Goal: Task Accomplishment & Management: Use online tool/utility

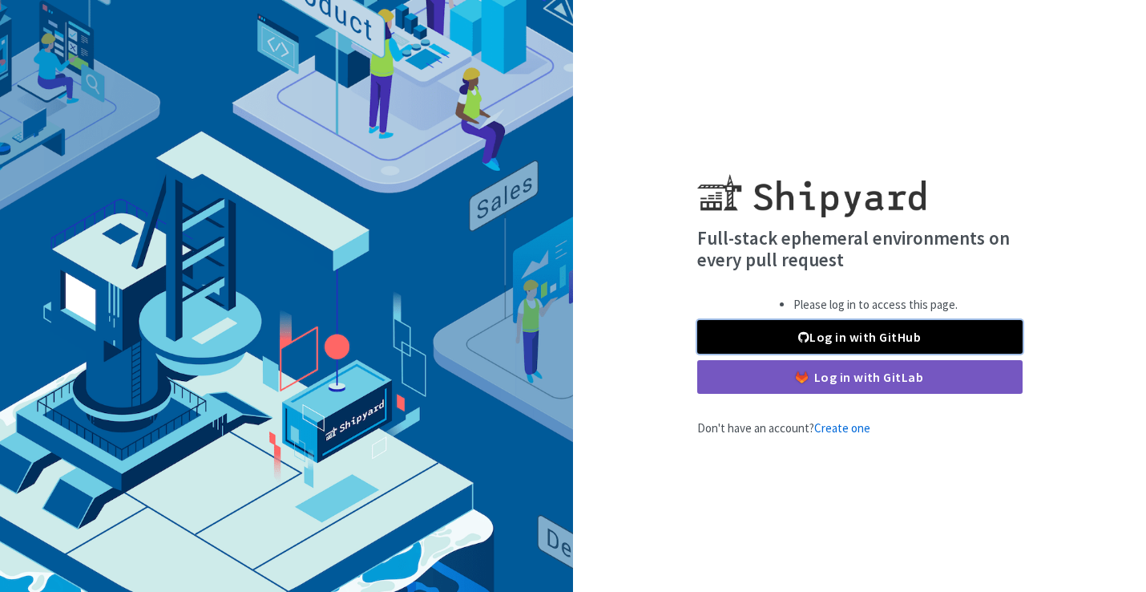
click at [851, 330] on link "Log in with GitHub" at bounding box center [859, 337] width 325 height 34
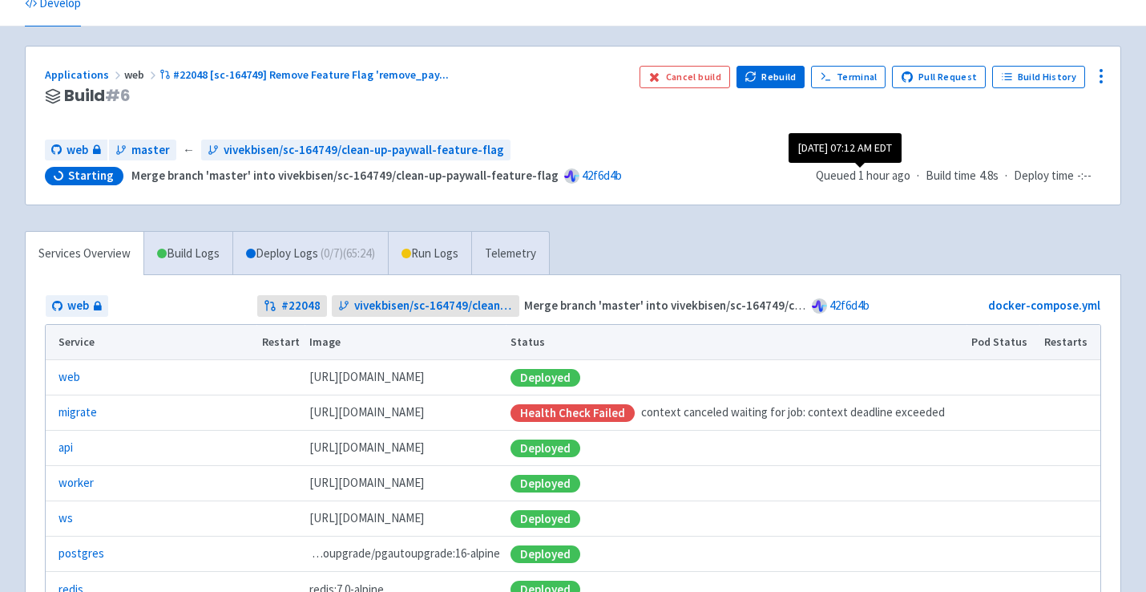
scroll to position [71, 0]
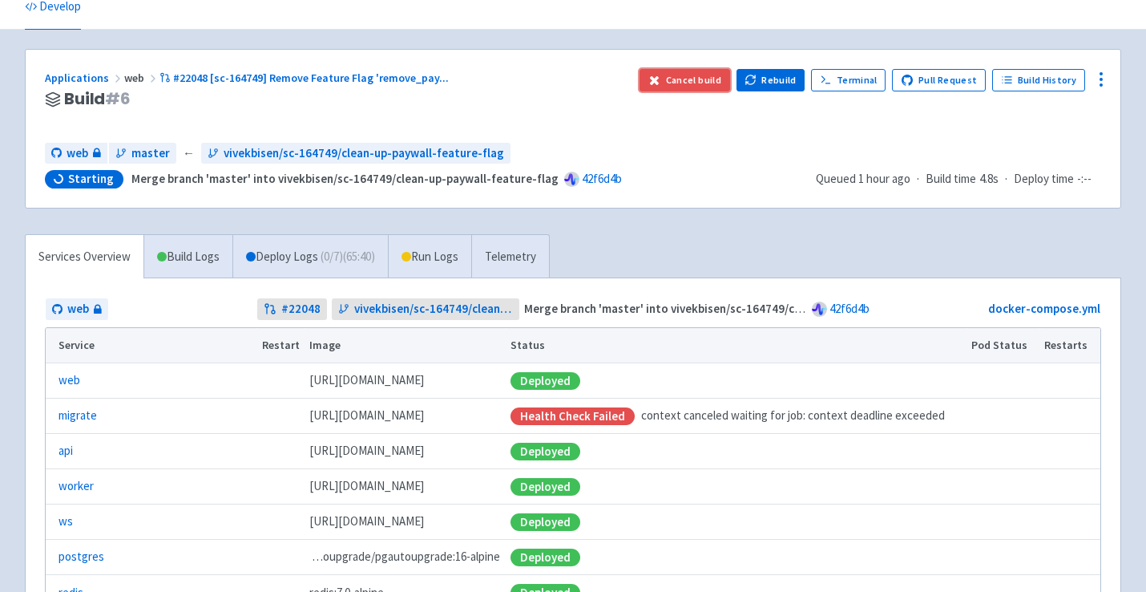
click at [676, 79] on button "Cancel build" at bounding box center [685, 80] width 91 height 22
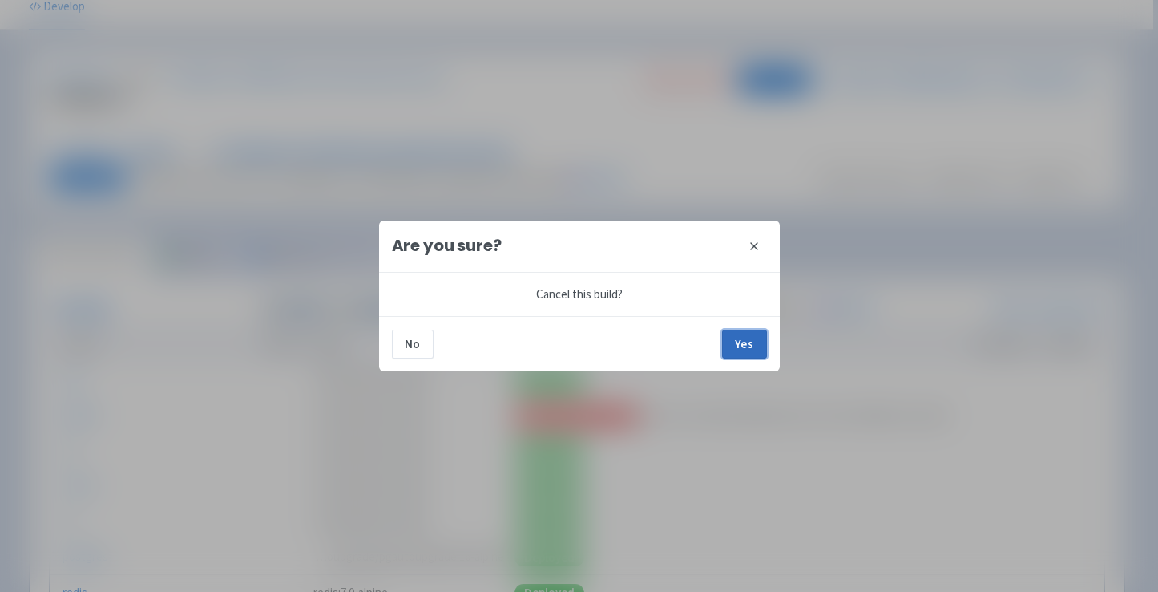
click at [736, 345] on button "Yes" at bounding box center [744, 343] width 45 height 29
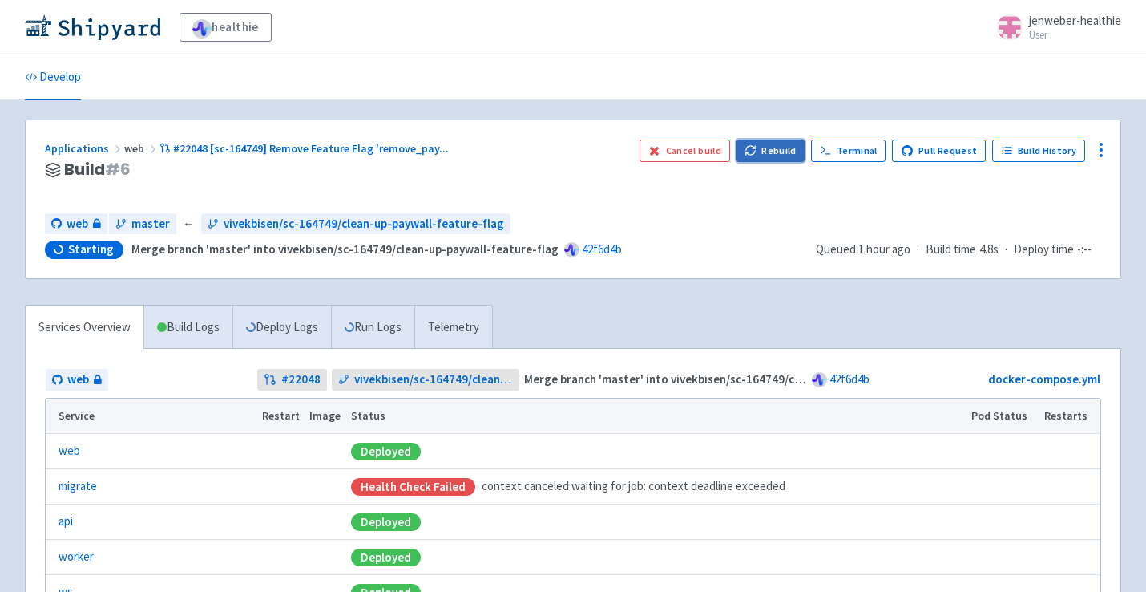
click at [774, 150] on button "Rebuild" at bounding box center [771, 150] width 69 height 22
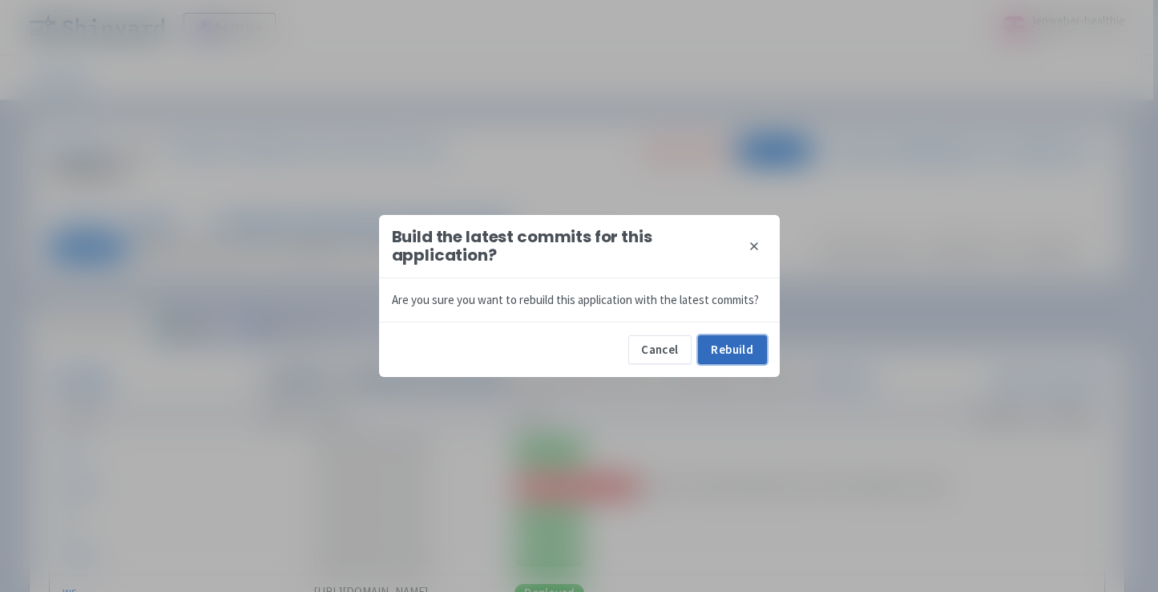
click at [748, 354] on button "Rebuild" at bounding box center [732, 349] width 69 height 29
